Goal: Task Accomplishment & Management: Use online tool/utility

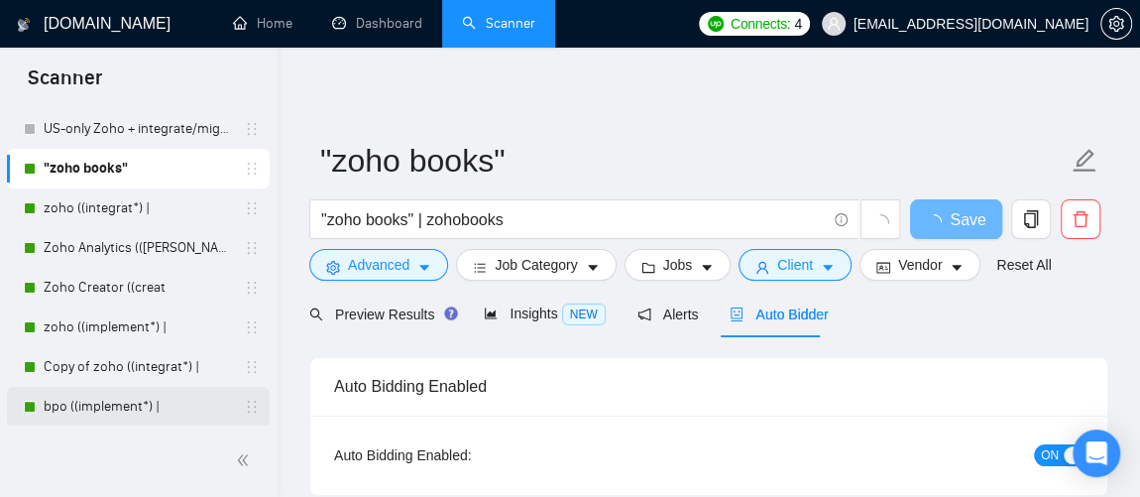
scroll to position [174, 0]
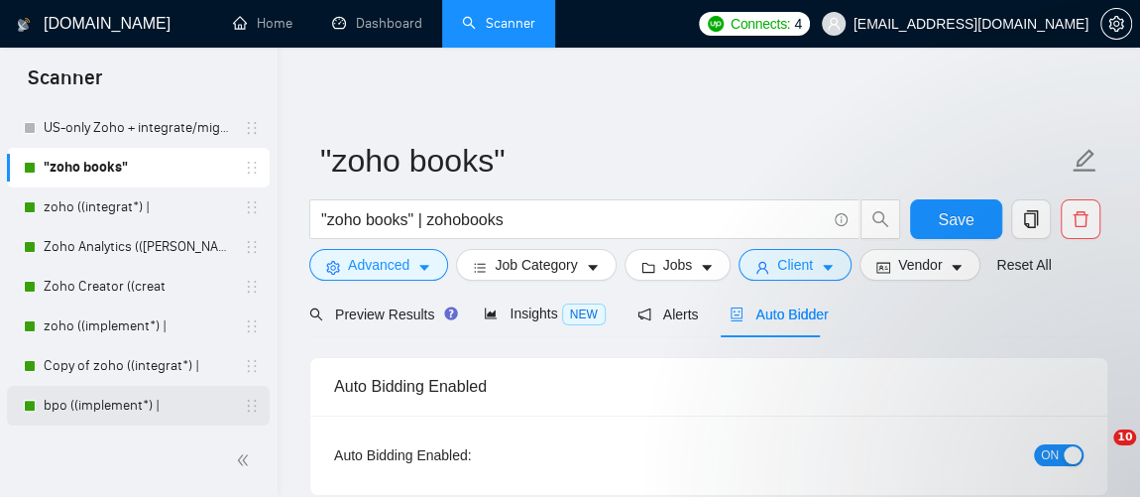
click at [120, 406] on link "bpo ((implement*) |" at bounding box center [138, 406] width 188 height 40
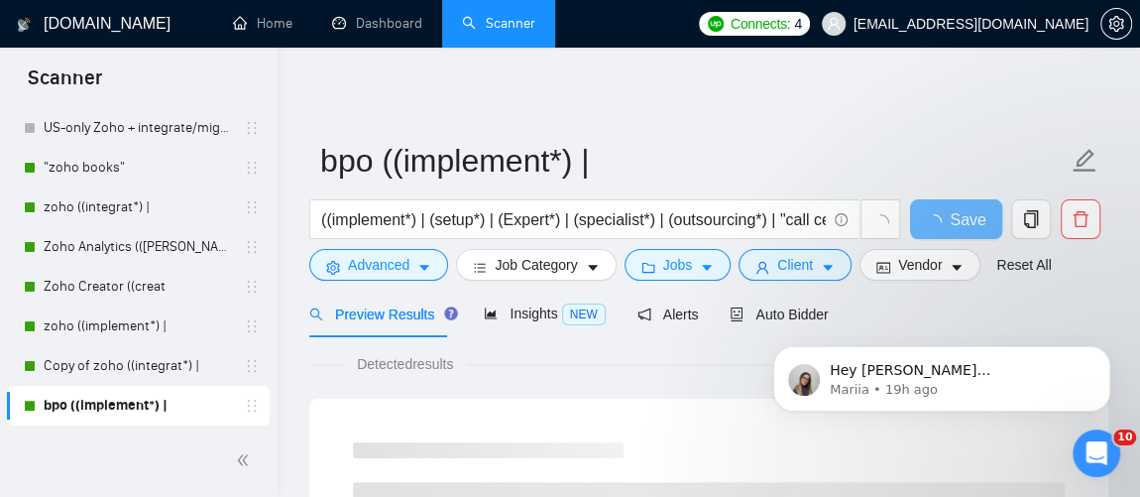
click at [774, 311] on div "Hey [PERSON_NAME][EMAIL_ADDRESS][DOMAIN_NAME], Looks like your Upwork agency Er…" at bounding box center [941, 288] width 365 height 248
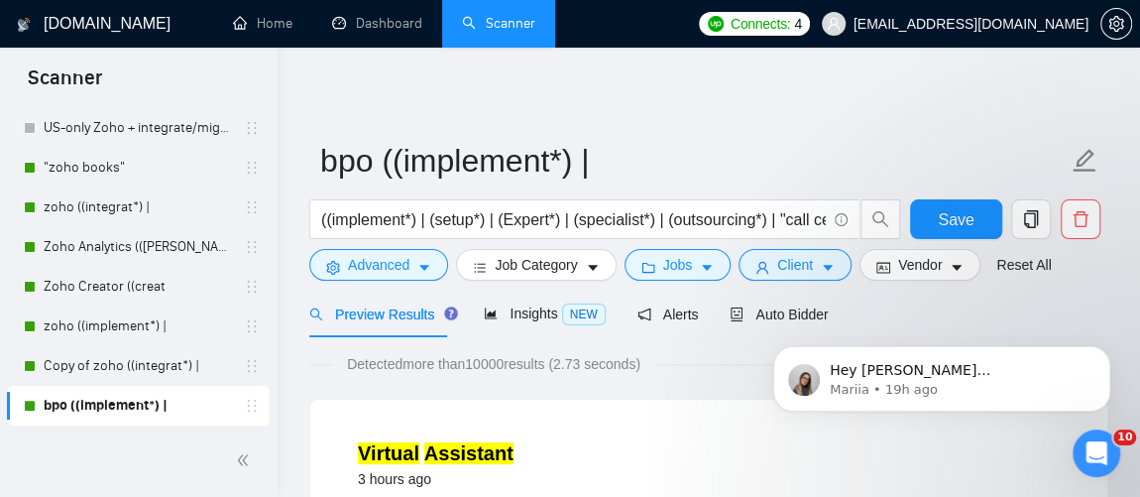
click at [763, 313] on body "Hey [PERSON_NAME][EMAIL_ADDRESS][DOMAIN_NAME], Looks like your Upwork agency Er…" at bounding box center [941, 373] width 381 height 123
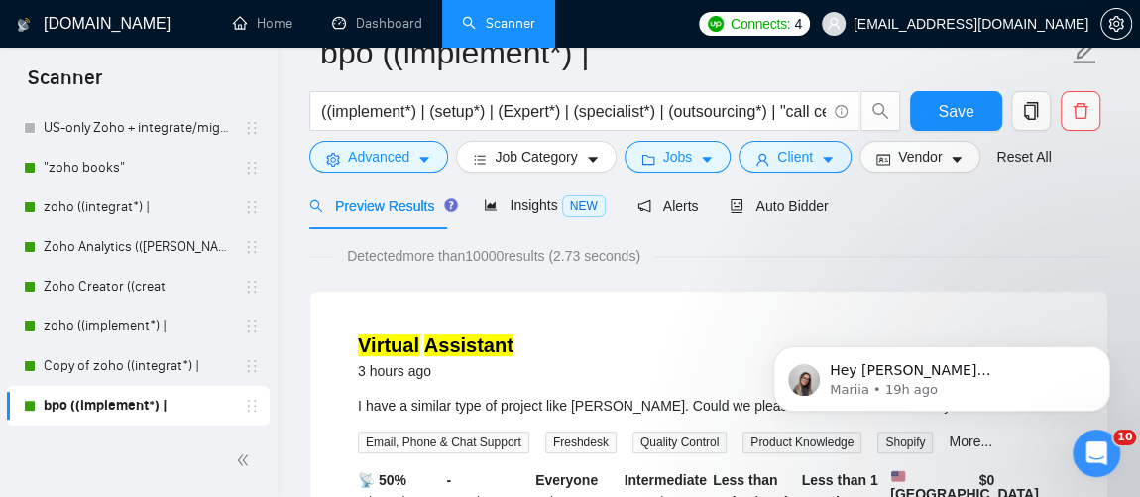
scroll to position [39, 0]
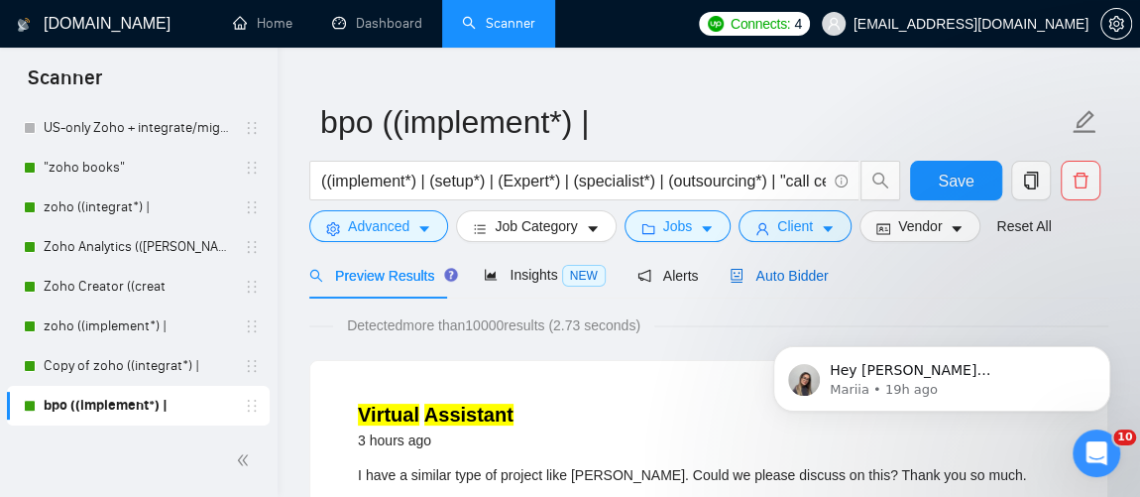
click at [788, 271] on span "Auto Bidder" at bounding box center [779, 276] width 98 height 16
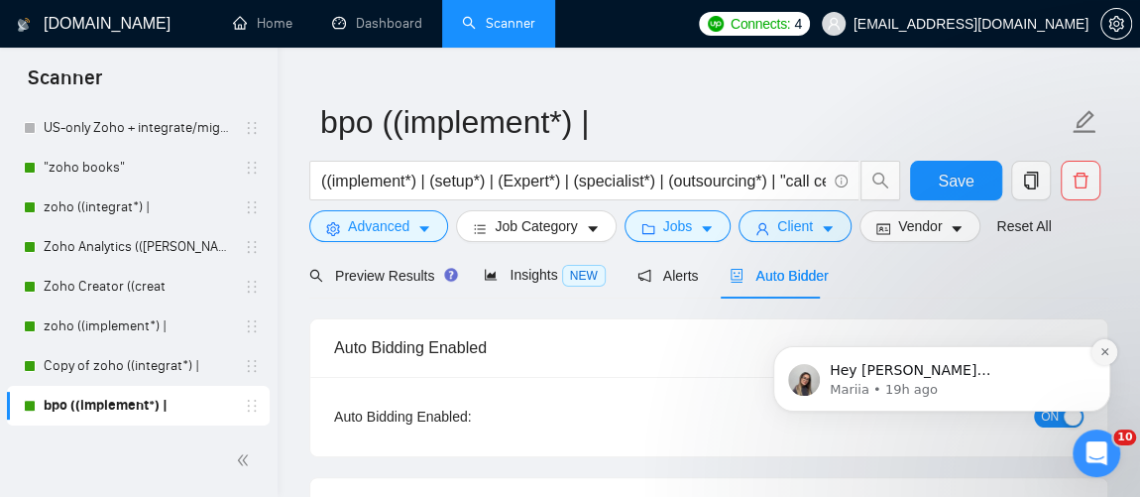
click at [1102, 355] on icon "Dismiss notification" at bounding box center [1104, 351] width 11 height 11
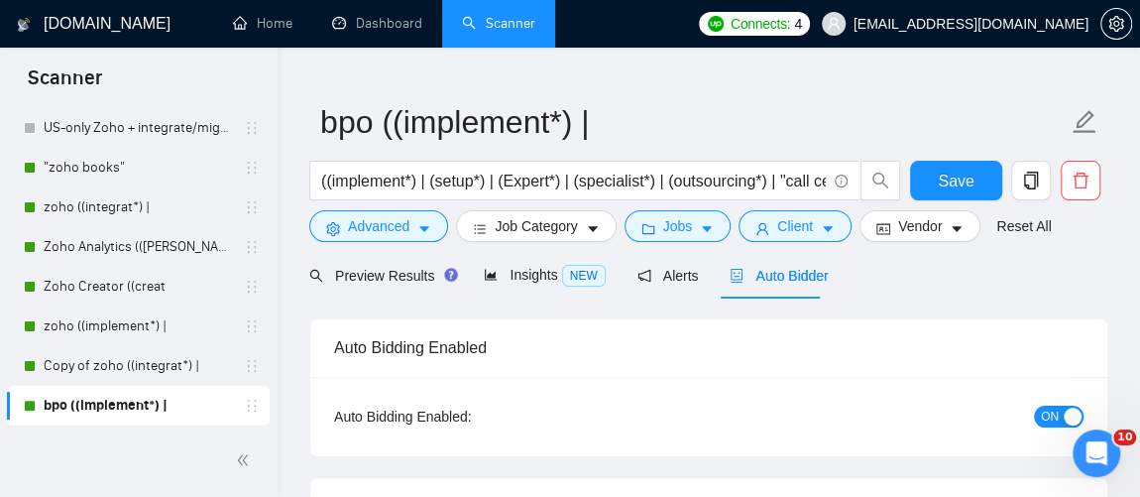
click at [1054, 410] on span "ON" at bounding box center [1050, 416] width 18 height 22
click at [975, 174] on button "Save" at bounding box center [956, 181] width 92 height 40
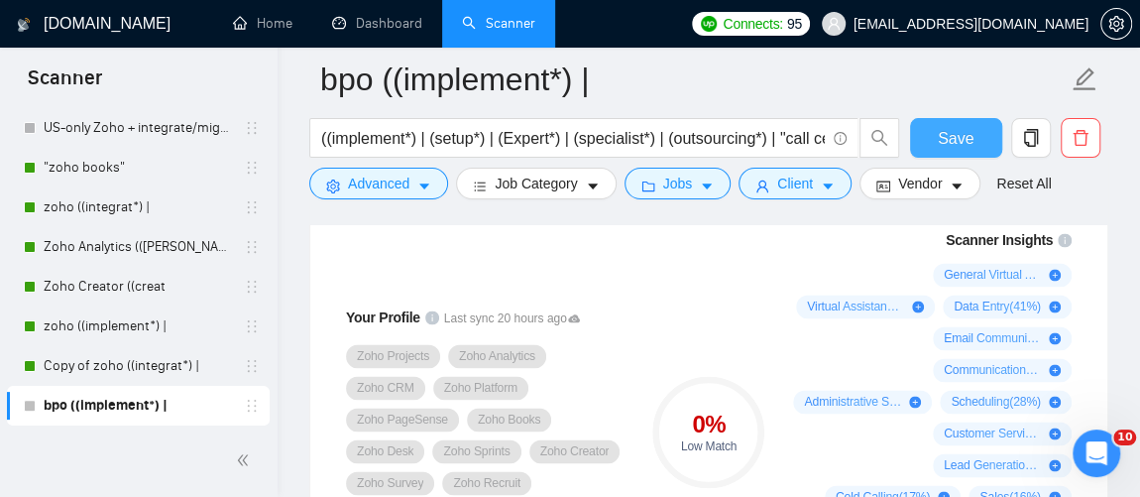
scroll to position [1401, 0]
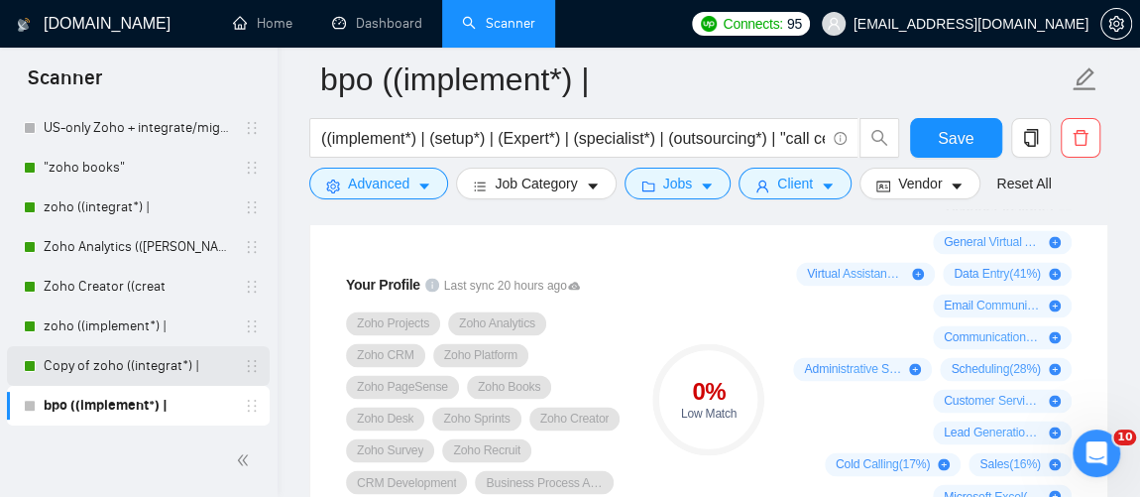
click at [118, 371] on link "Copy of zoho ((integrat*) |" at bounding box center [138, 366] width 188 height 40
